Goal: Transaction & Acquisition: Purchase product/service

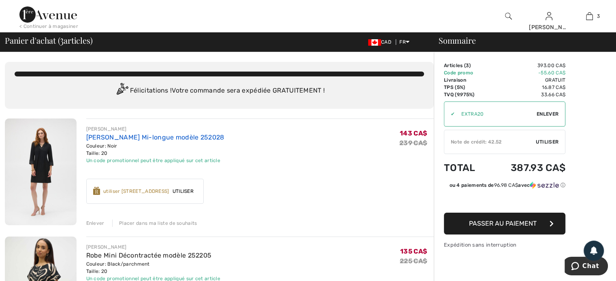
click at [149, 135] on link "[PERSON_NAME] Mi-longue modèle 252028" at bounding box center [155, 138] width 138 height 8
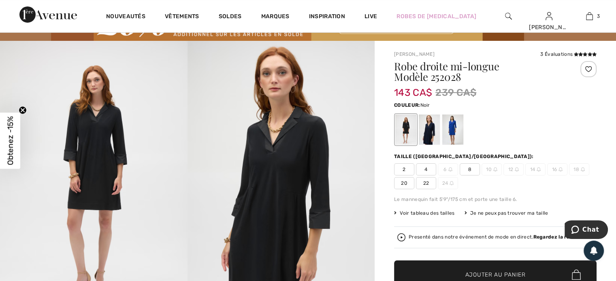
scroll to position [81, 0]
